Goal: Transaction & Acquisition: Obtain resource

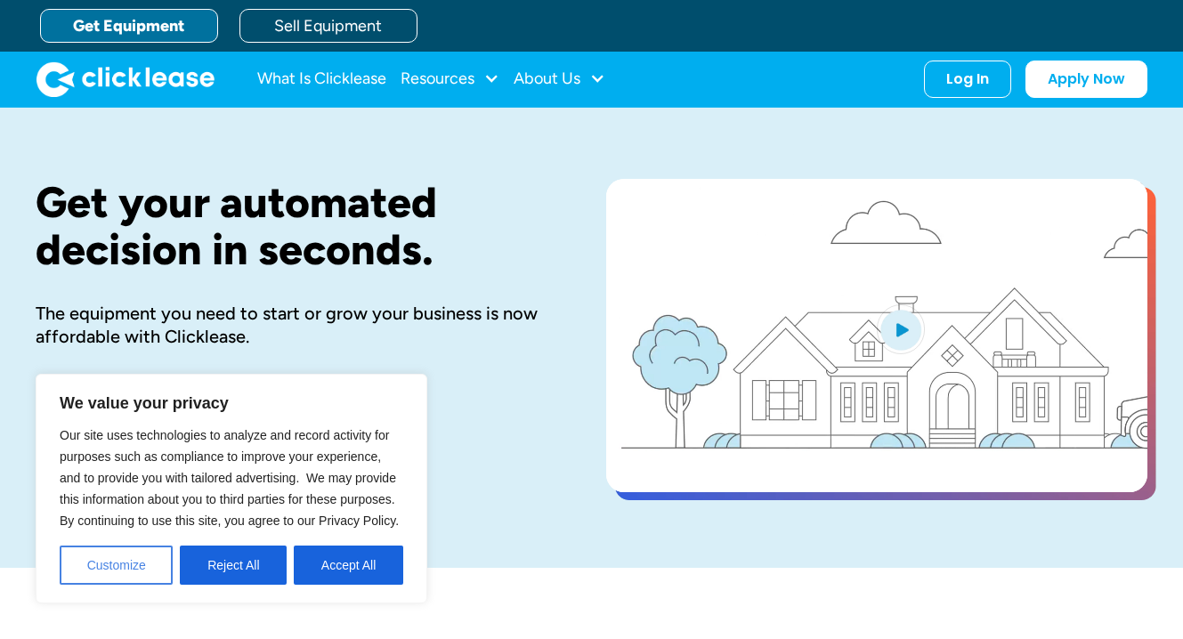
click at [94, 570] on button "Customize" at bounding box center [116, 565] width 113 height 39
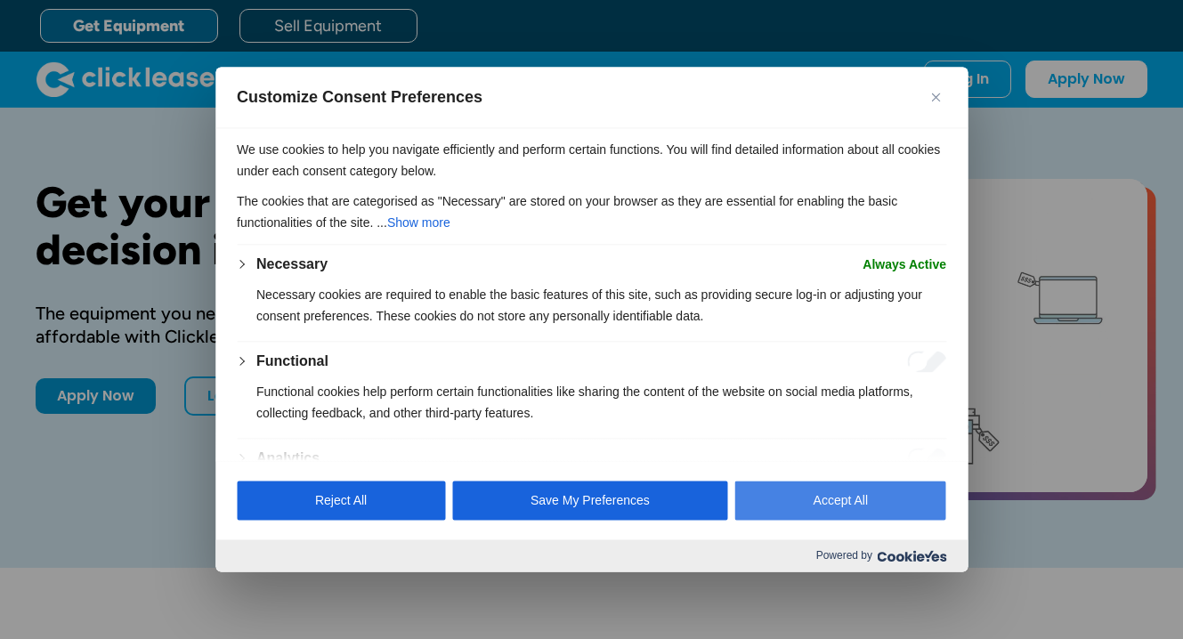
click at [883, 503] on button "Accept All" at bounding box center [840, 500] width 211 height 39
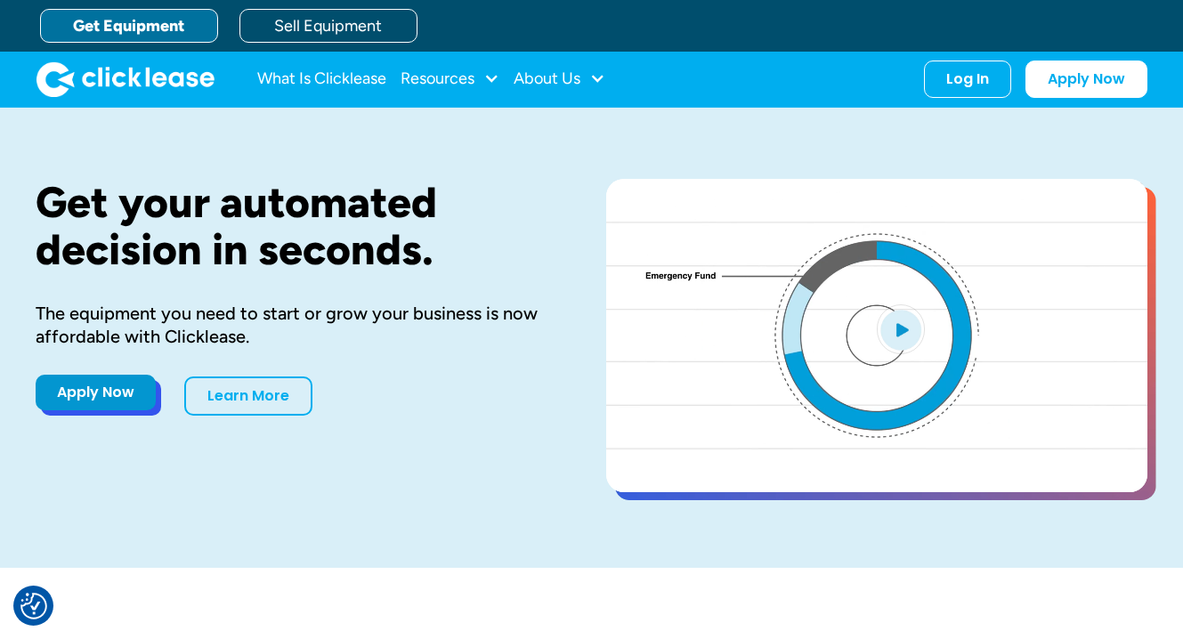
click at [102, 400] on link "Apply Now" at bounding box center [96, 393] width 120 height 36
